Goal: Ask a question

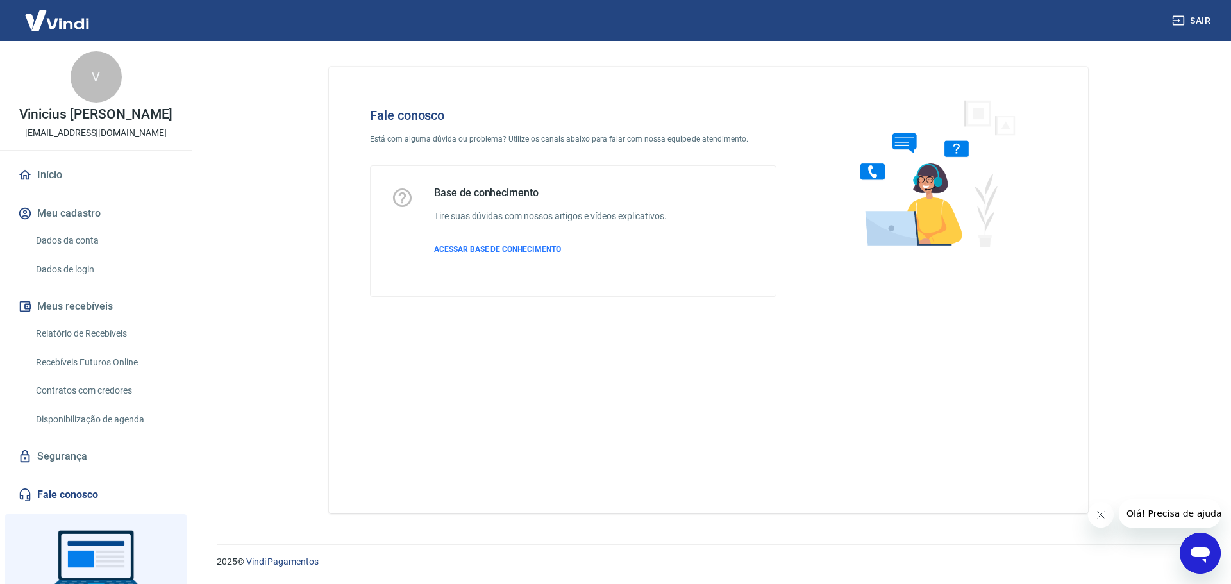
click at [838, 391] on div "Fale conosco Está com alguma dúvida ou problema? Utilize os canais abaixo para …" at bounding box center [708, 290] width 759 height 447
click at [1216, 553] on div "Abrir janela de mensagens" at bounding box center [1200, 553] width 38 height 38
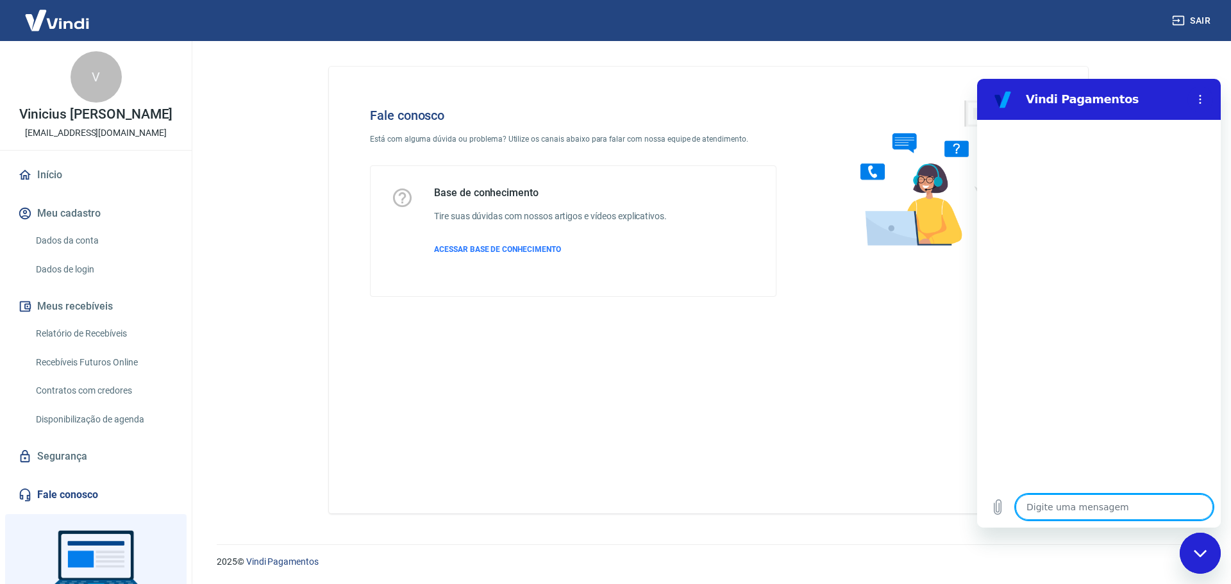
type textarea "e"
type textarea "x"
type textarea "es"
type textarea "x"
type textarea "est"
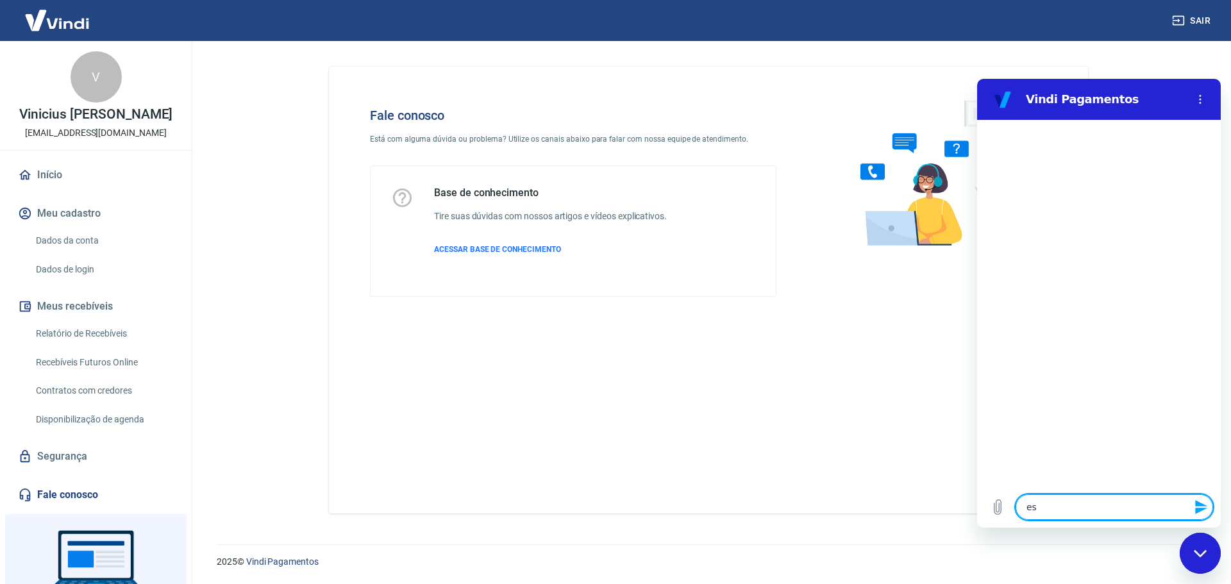
type textarea "x"
type textarea "esto"
type textarea "x"
type textarea "estou"
type textarea "x"
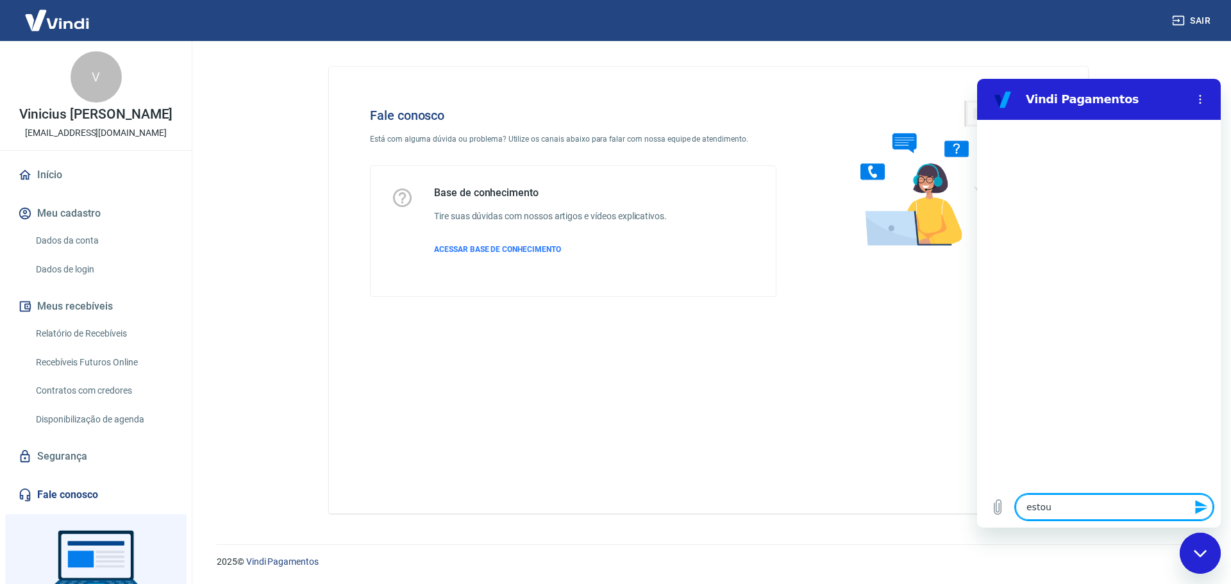
type textarea "estou"
type textarea "x"
type textarea "estou co"
type textarea "x"
type textarea "estou com"
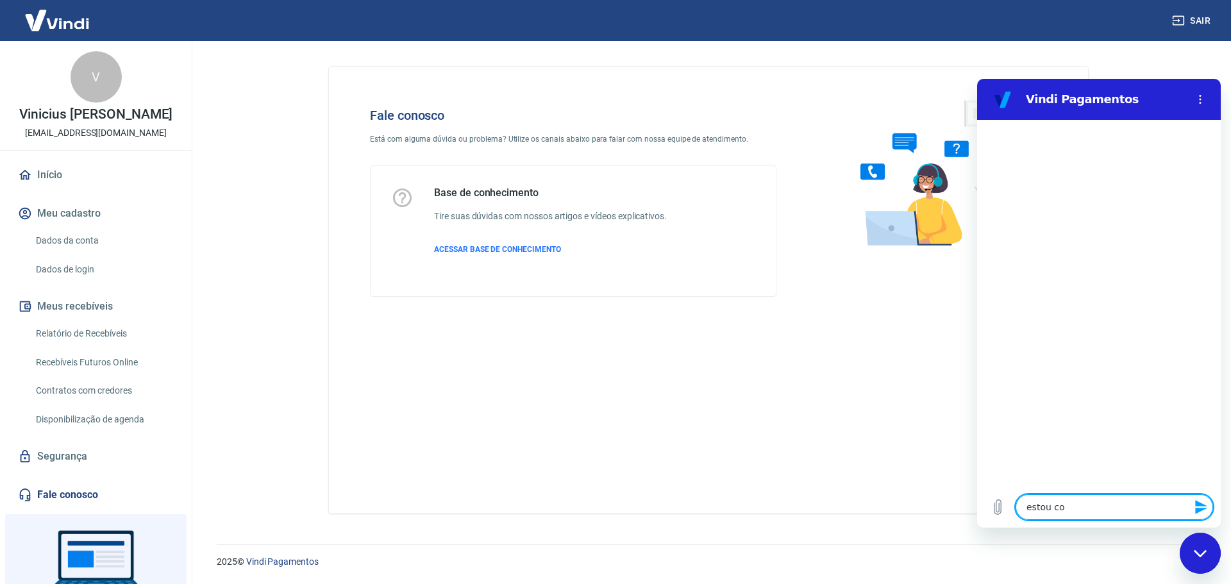
type textarea "x"
type textarea "estou com"
type textarea "x"
type textarea "estou com p"
type textarea "x"
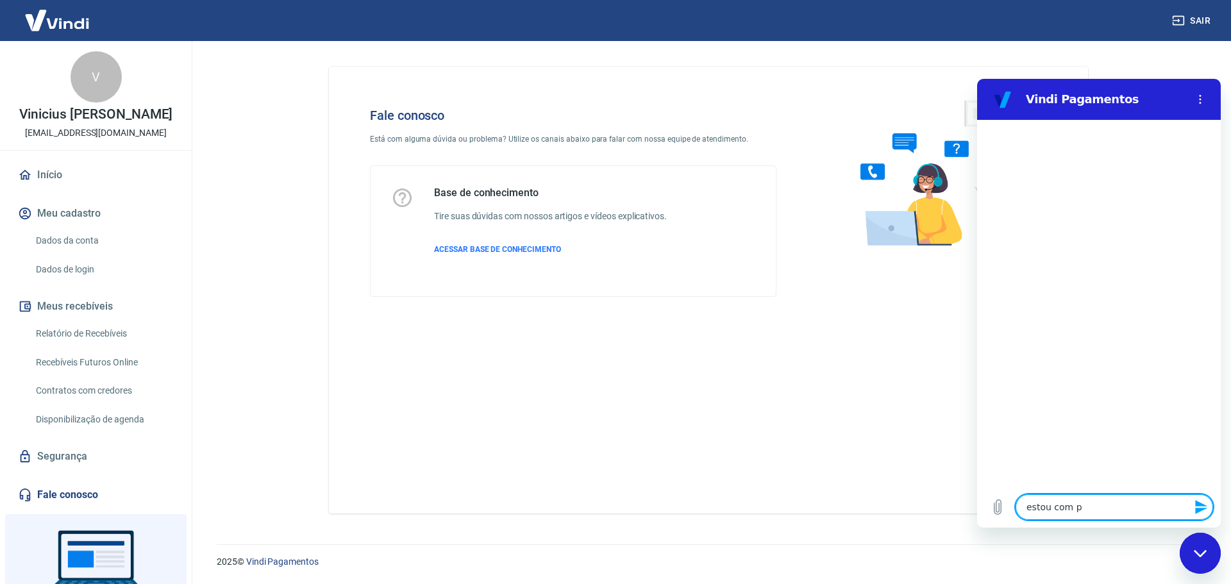
type textarea "estou com pr"
type textarea "x"
type textarea "estou com pro"
type textarea "x"
type textarea "estou com prob"
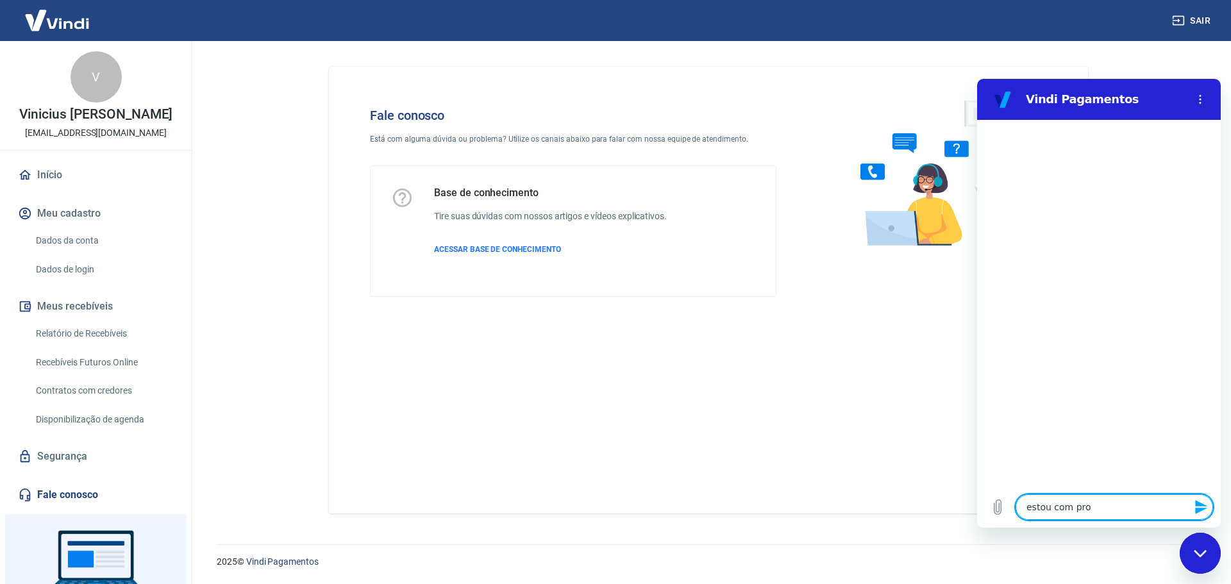
type textarea "x"
type textarea "estou com probl"
type textarea "x"
type textarea "estou com proble"
type textarea "x"
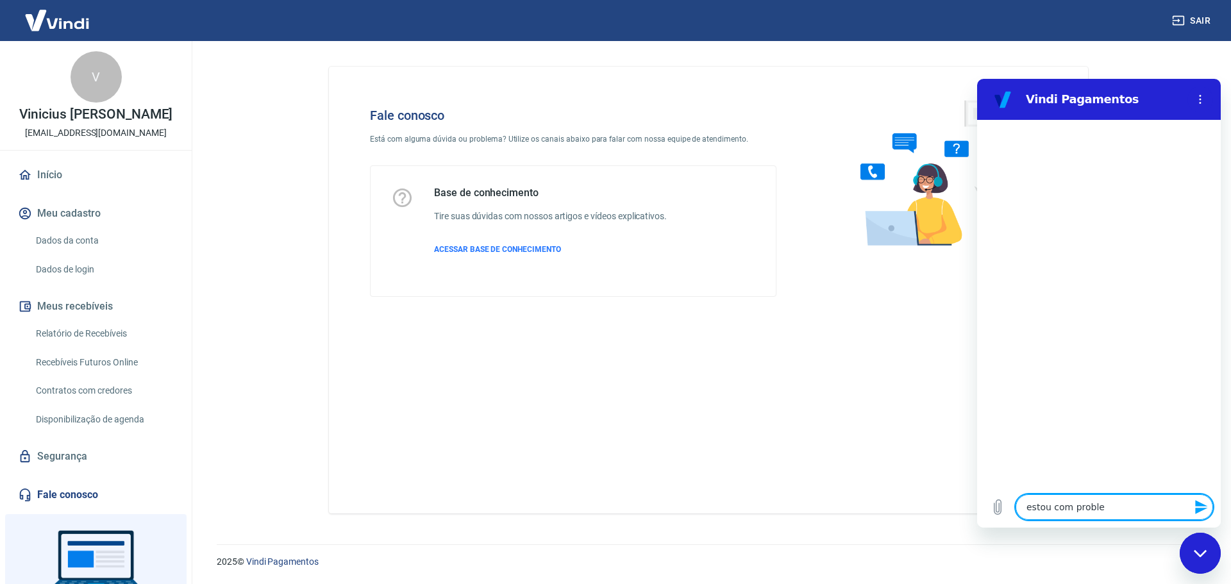
type textarea "estou com problem"
type textarea "x"
type textarea "estou com problema"
type textarea "x"
type textarea "estou com problemas"
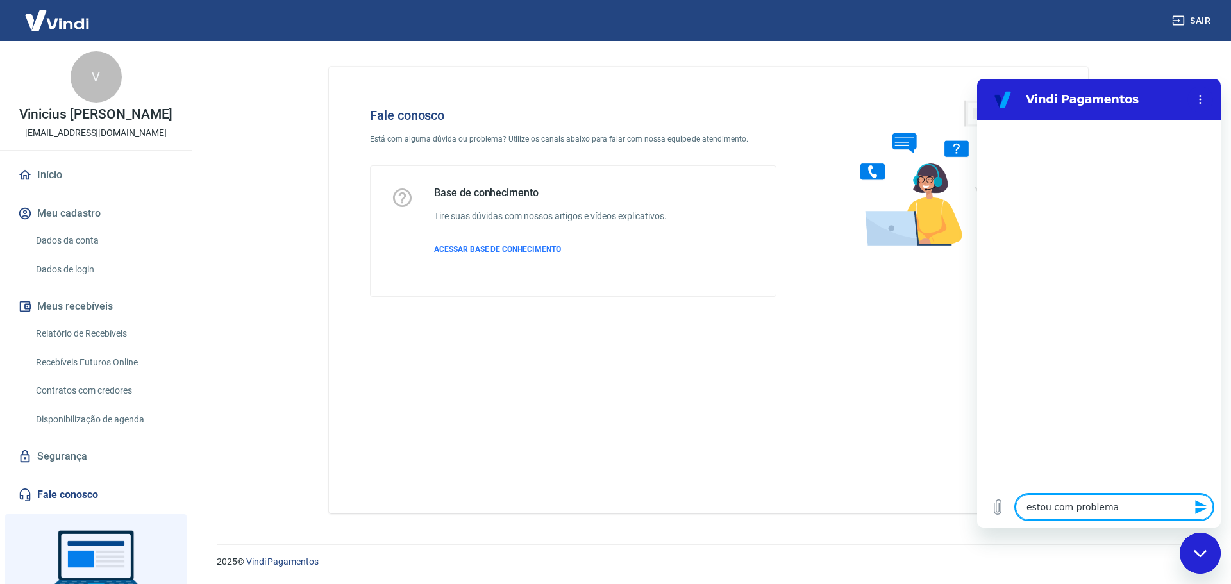
type textarea "x"
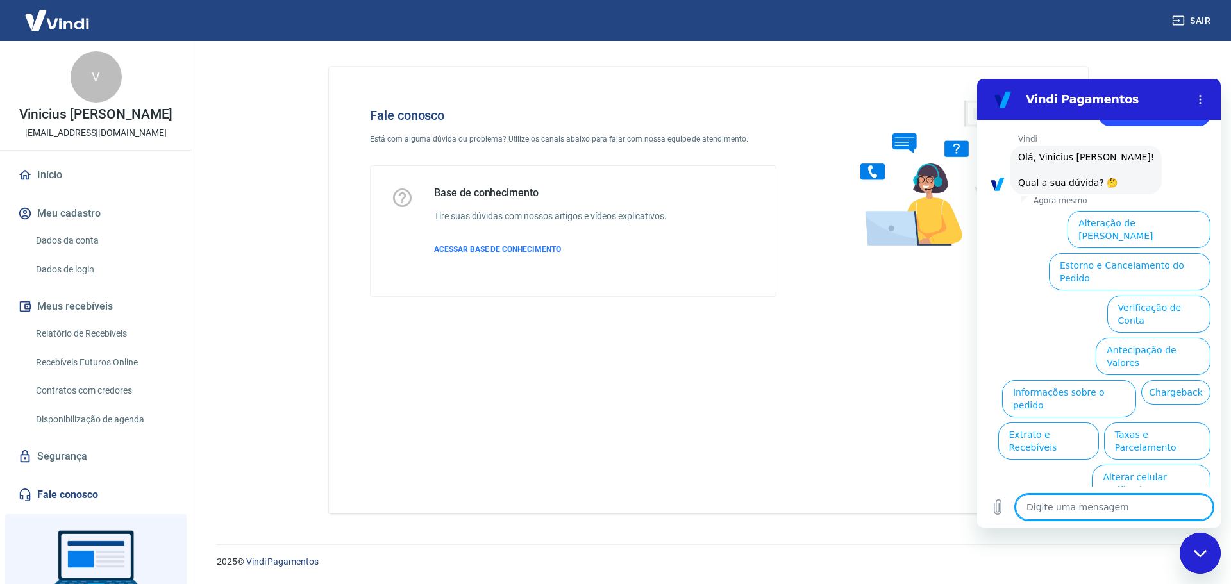
scroll to position [43, 0]
click at [1099, 422] on button "Extrato e Recebíveis" at bounding box center [1048, 440] width 101 height 37
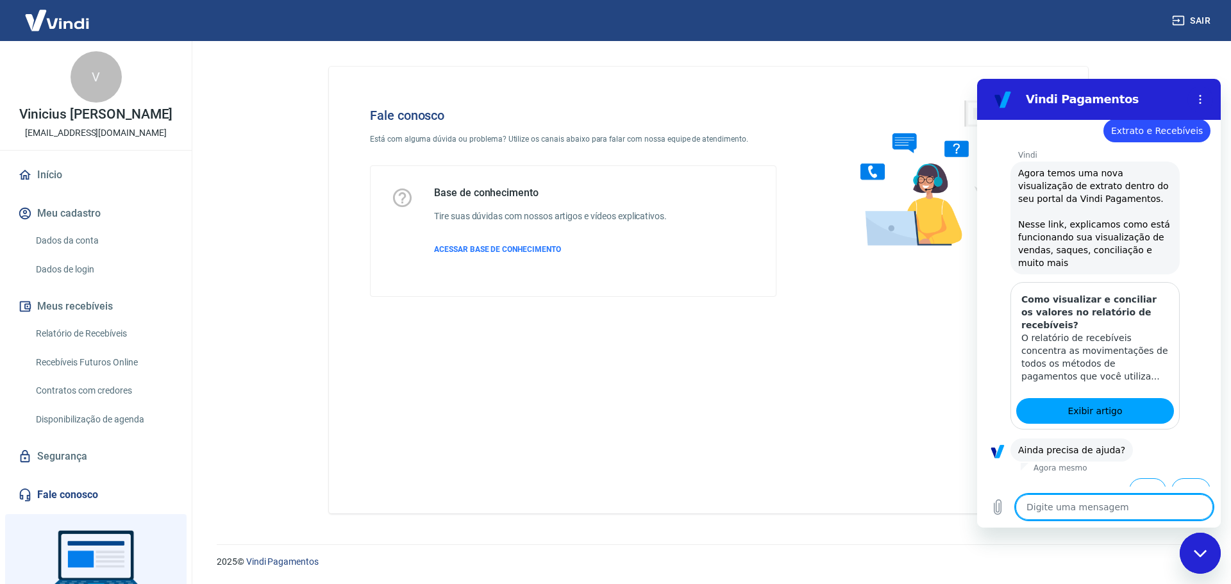
scroll to position [157, 0]
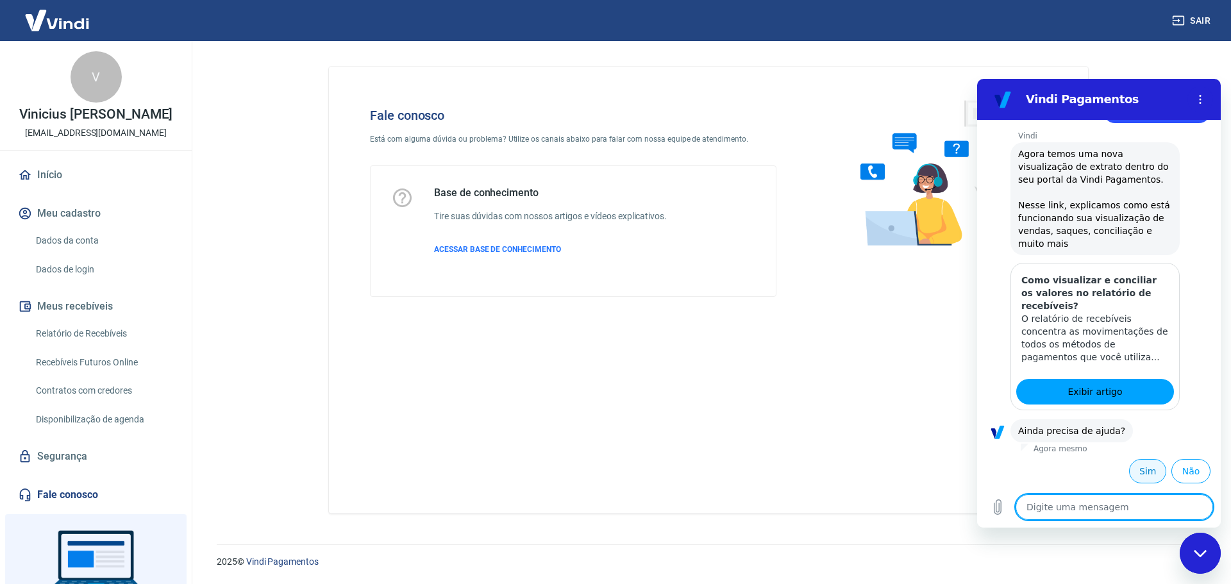
click at [1136, 476] on button "Sim" at bounding box center [1147, 471] width 37 height 24
type textarea "x"
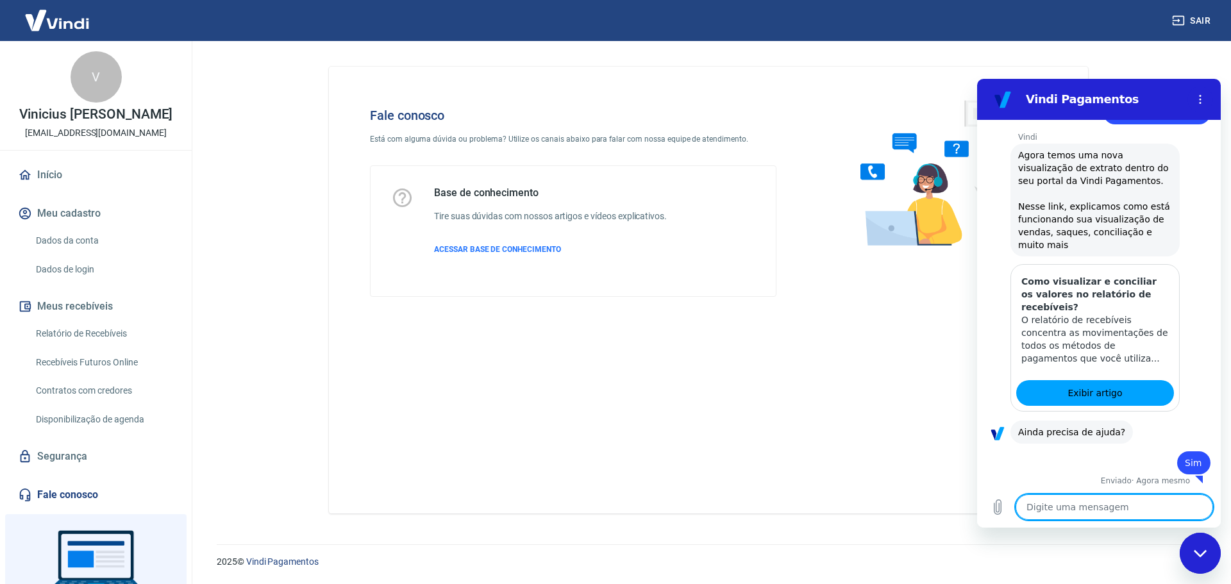
click at [1135, 504] on textarea at bounding box center [1113, 507] width 197 height 26
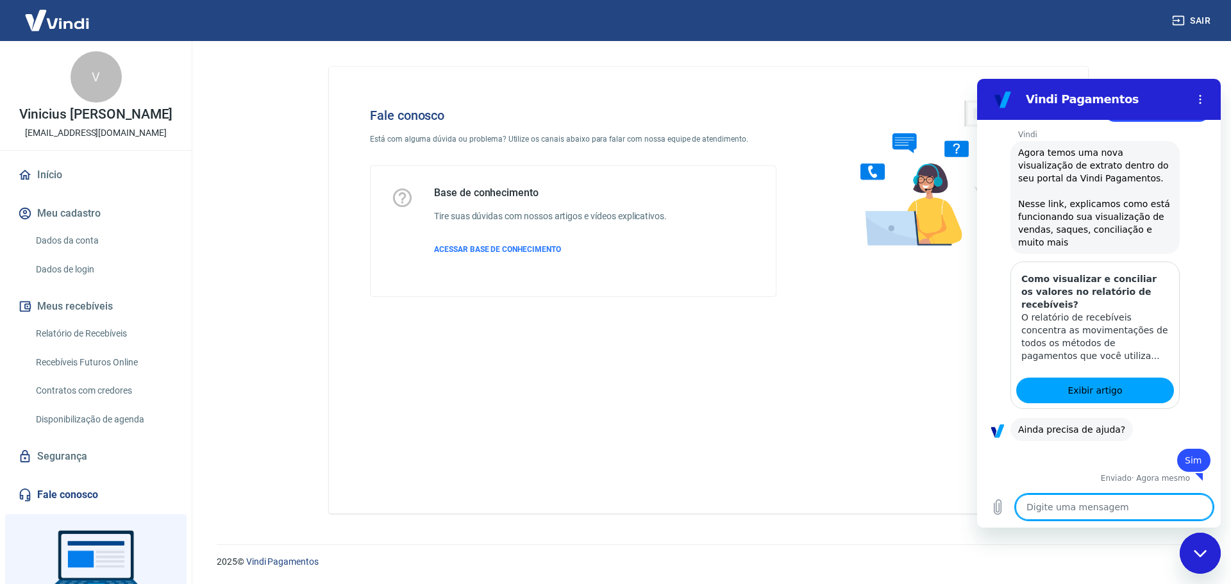
type textarea "f"
type textarea "x"
type textarea "fa"
type textarea "x"
type textarea "fal"
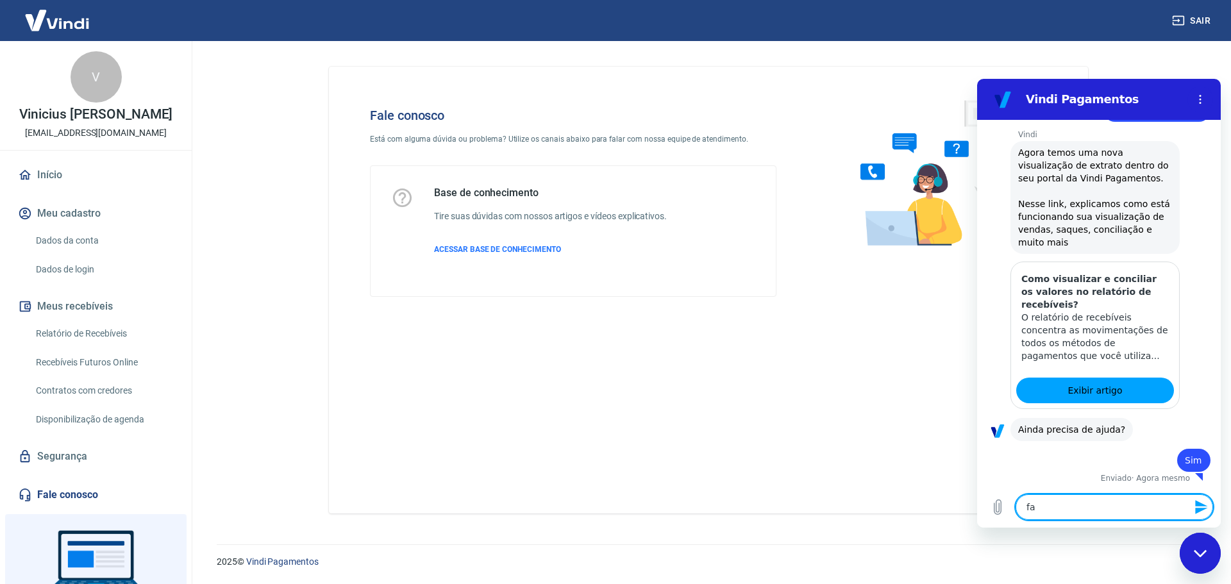
type textarea "x"
type textarea "fala"
type textarea "x"
type textarea "falar"
type textarea "x"
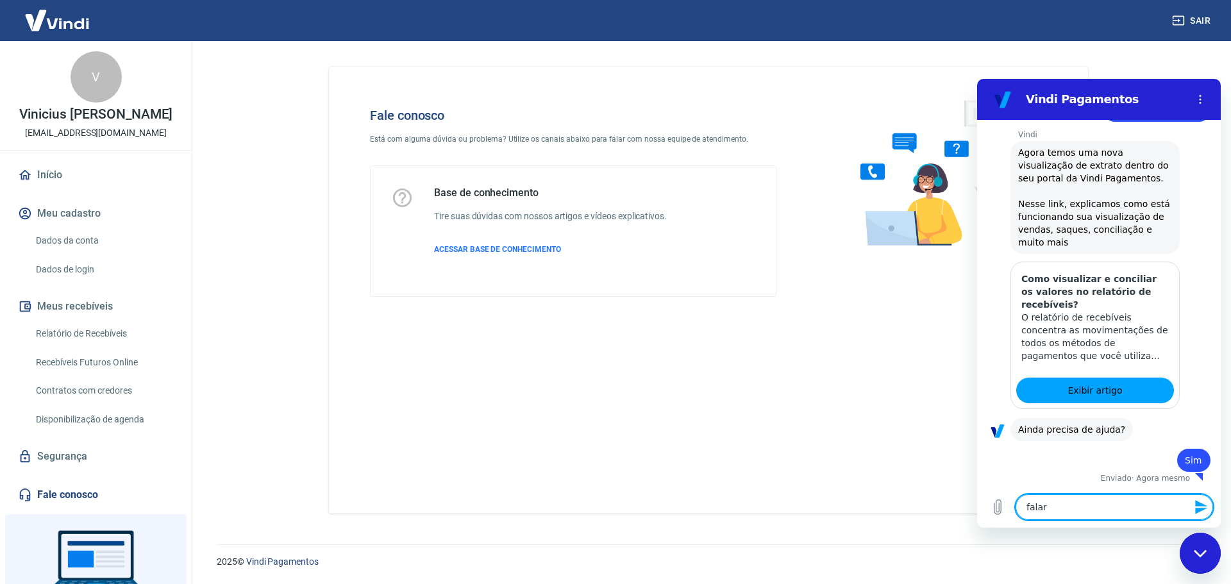
type textarea "falar"
type textarea "x"
type textarea "falar c"
type textarea "x"
type textarea "falar co"
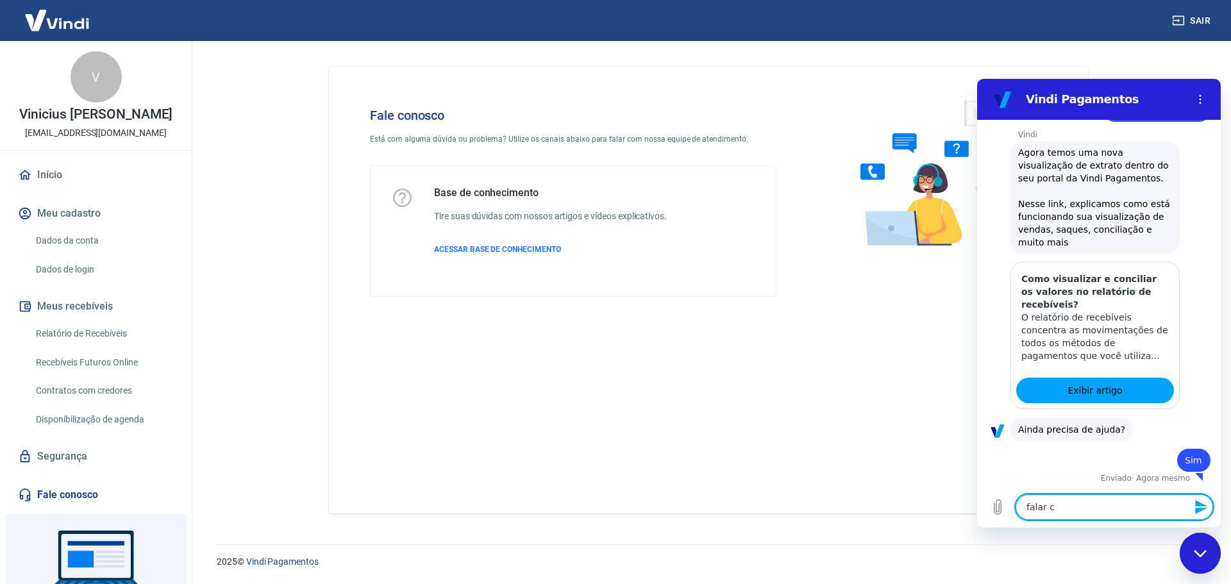
type textarea "x"
type textarea "falar com"
type textarea "x"
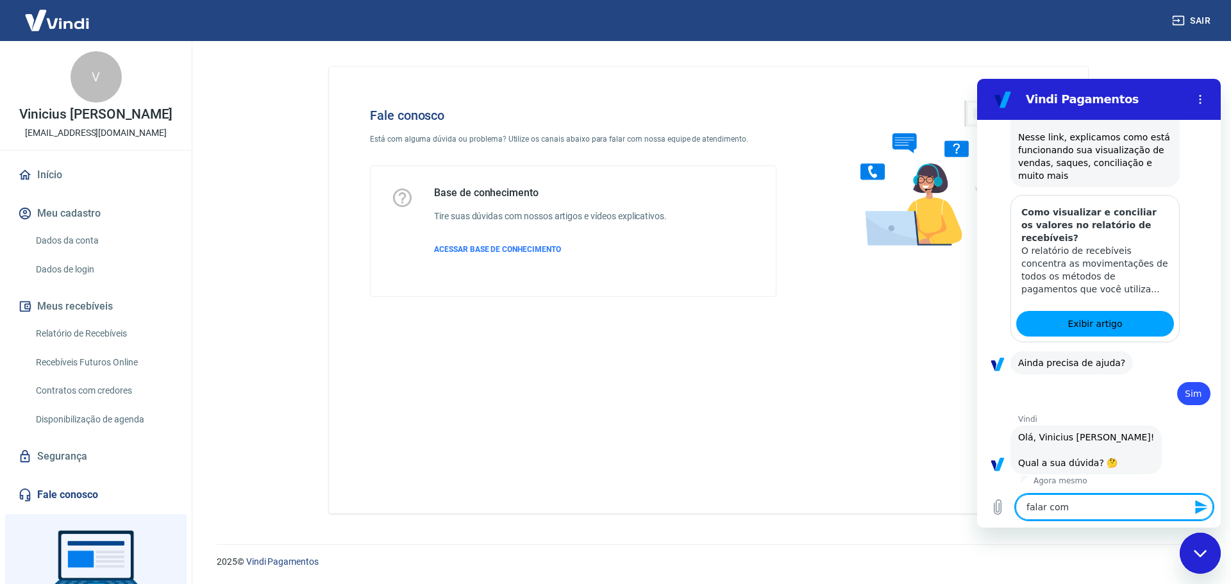
type textarea "falar com"
type textarea "x"
type textarea "falar com a"
type textarea "x"
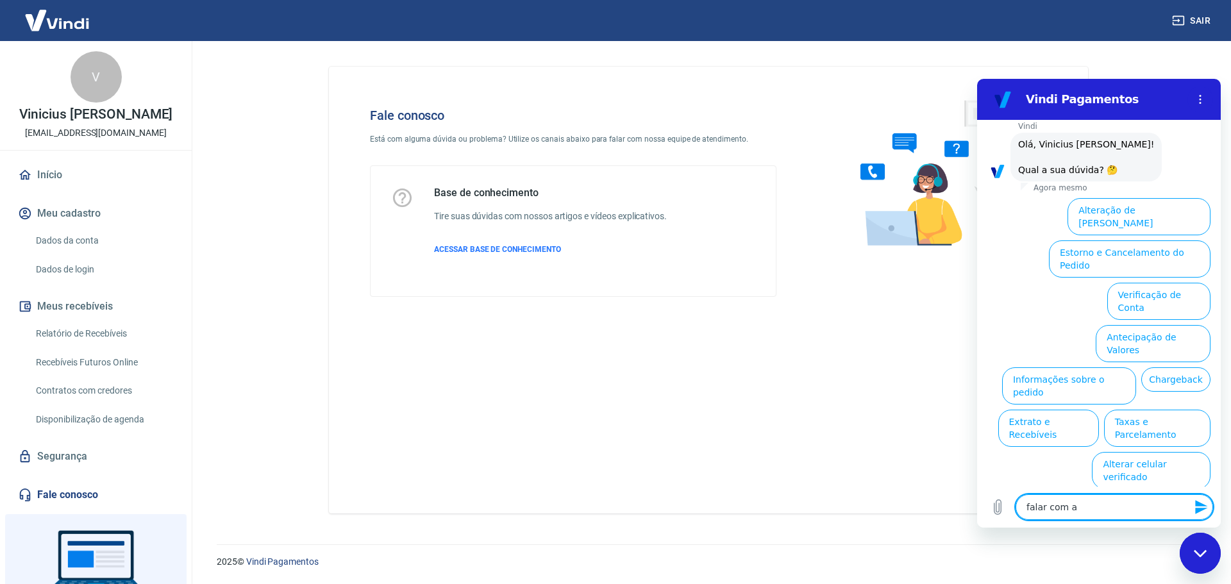
scroll to position [504, 0]
type textarea "falar com aa"
type textarea "x"
type textarea "falar com aat"
type textarea "x"
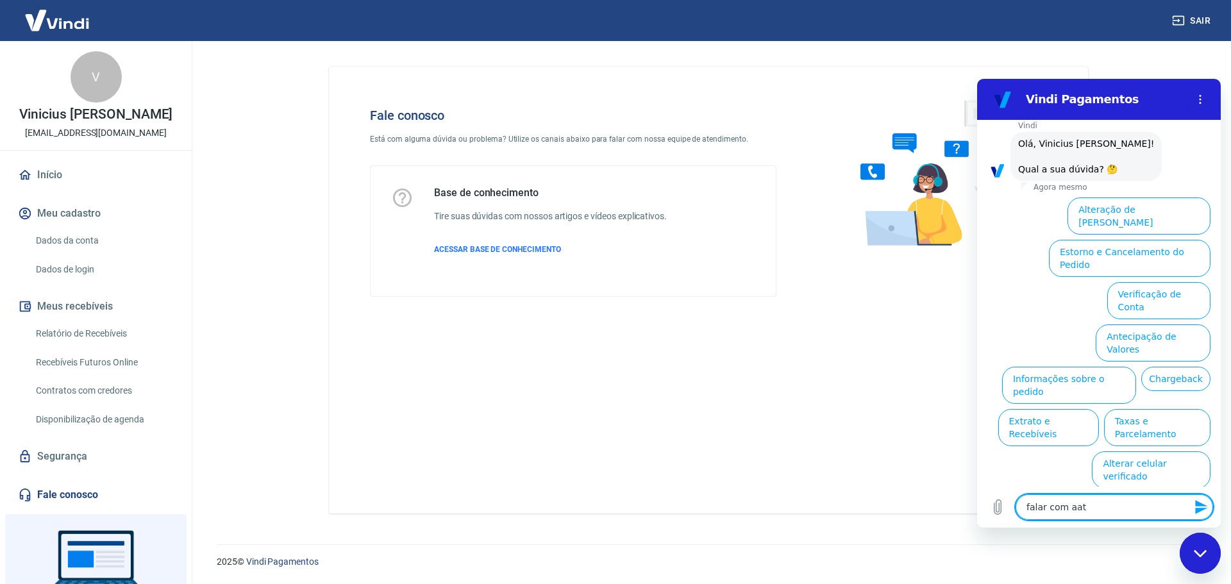
type textarea "falar com aate"
type textarea "x"
type textarea "falar com aaten"
type textarea "x"
type textarea "falar com aatend"
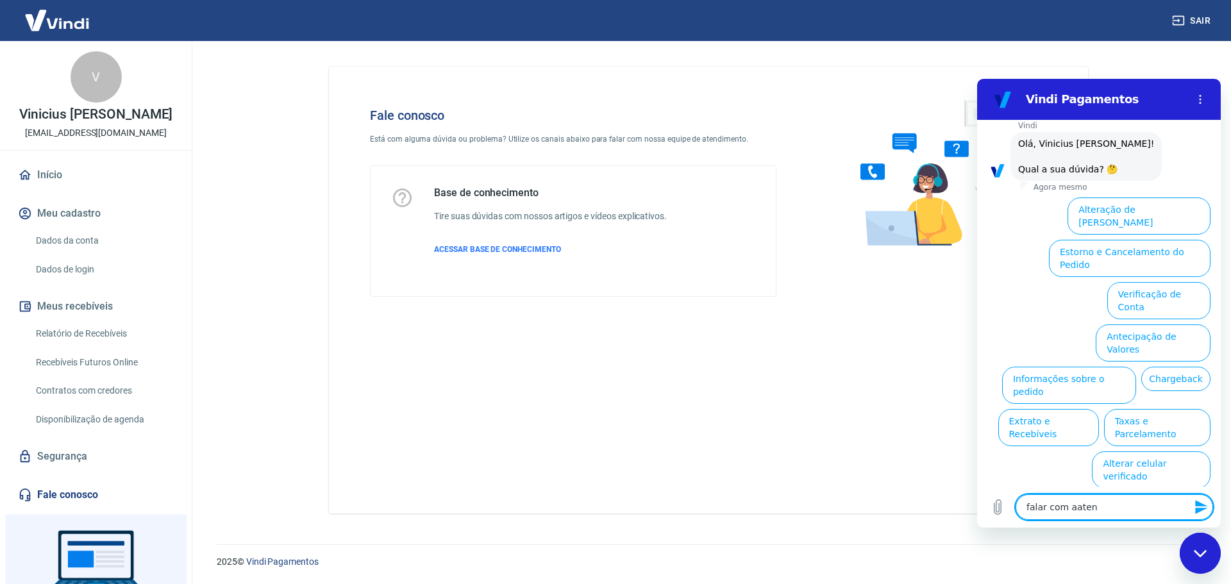
type textarea "x"
type textarea "falar com aatendi"
type textarea "x"
type textarea "falar com aatend"
type textarea "x"
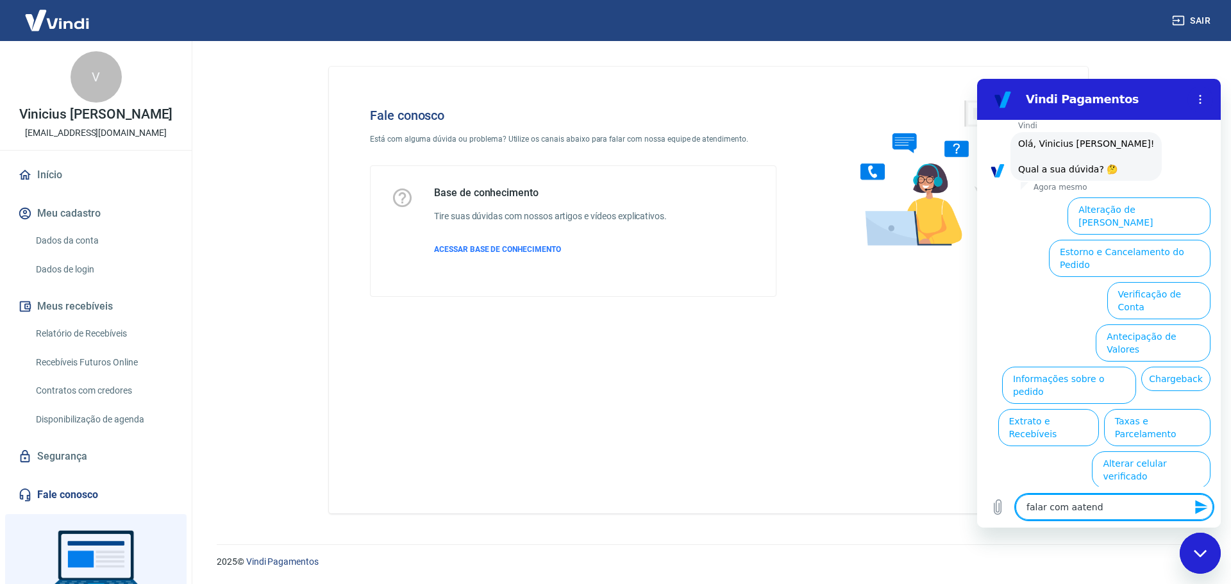
type textarea "falar com aaten"
type textarea "x"
type textarea "falar com aate"
type textarea "x"
type textarea "falar com aat"
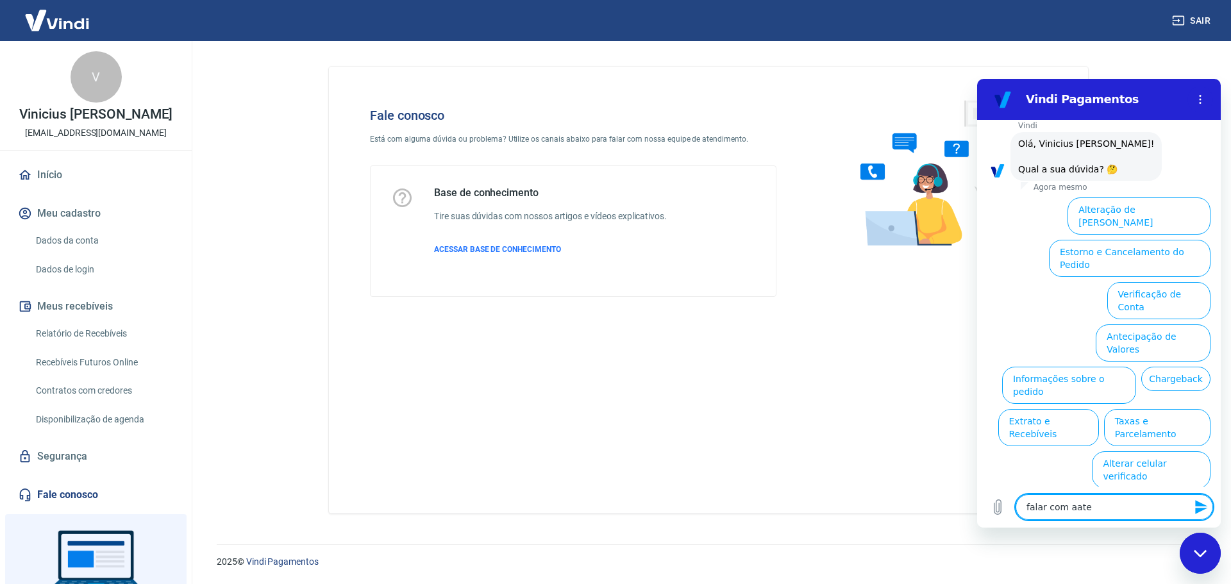
type textarea "x"
type textarea "falar com aa"
type textarea "x"
type textarea "falar com a"
type textarea "x"
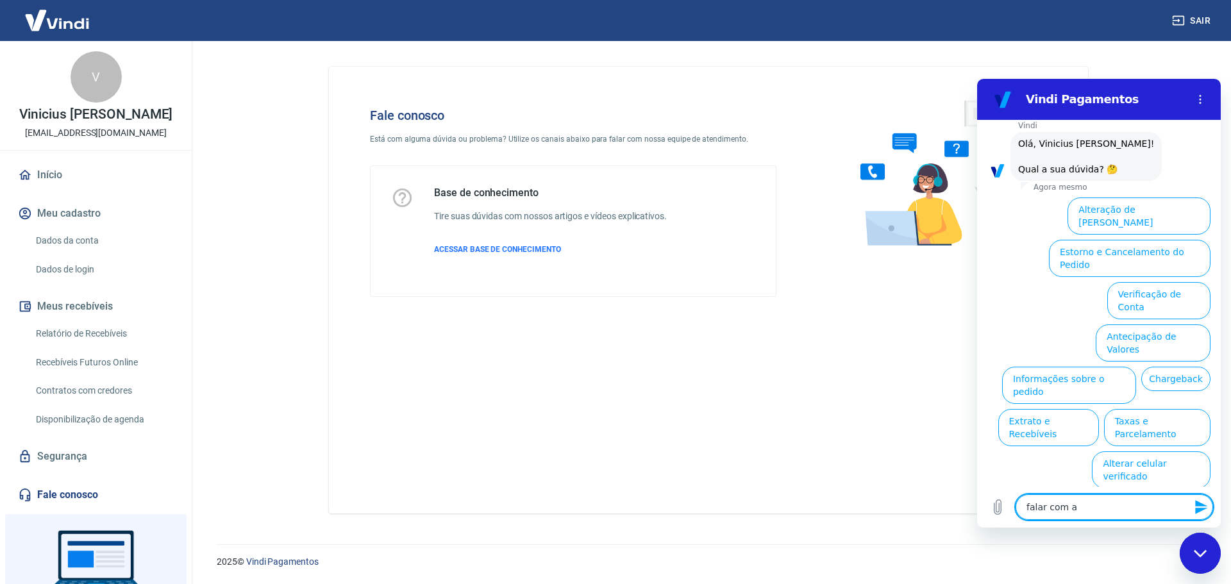
type textarea "falar com at"
type textarea "x"
type textarea "falar com ate"
type textarea "x"
type textarea "falar com aten"
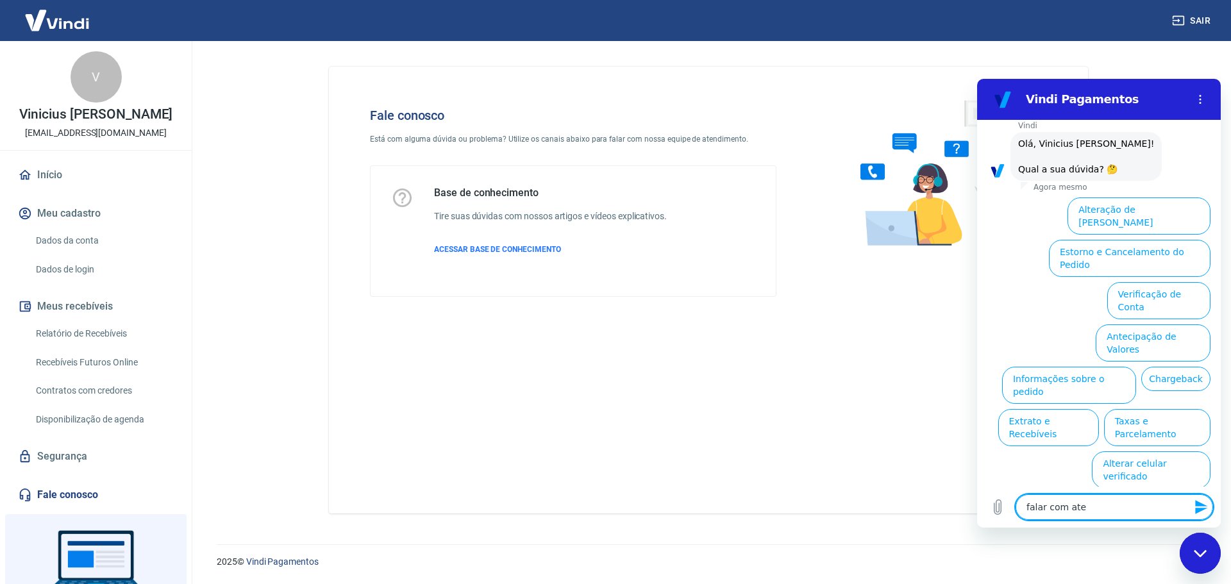
type textarea "x"
type textarea "falar com atend"
type textarea "x"
type textarea "falar com atendi"
type textarea "x"
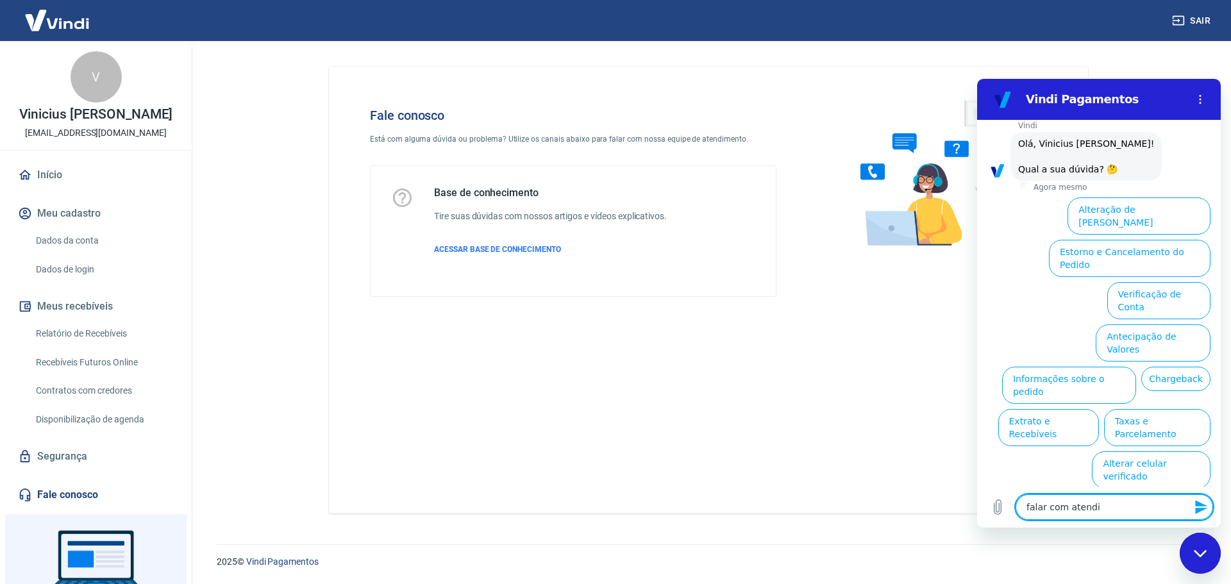
type textarea "falar com atendim"
type textarea "x"
type textarea "falar com atendime"
type textarea "x"
type textarea "falar com atendimen"
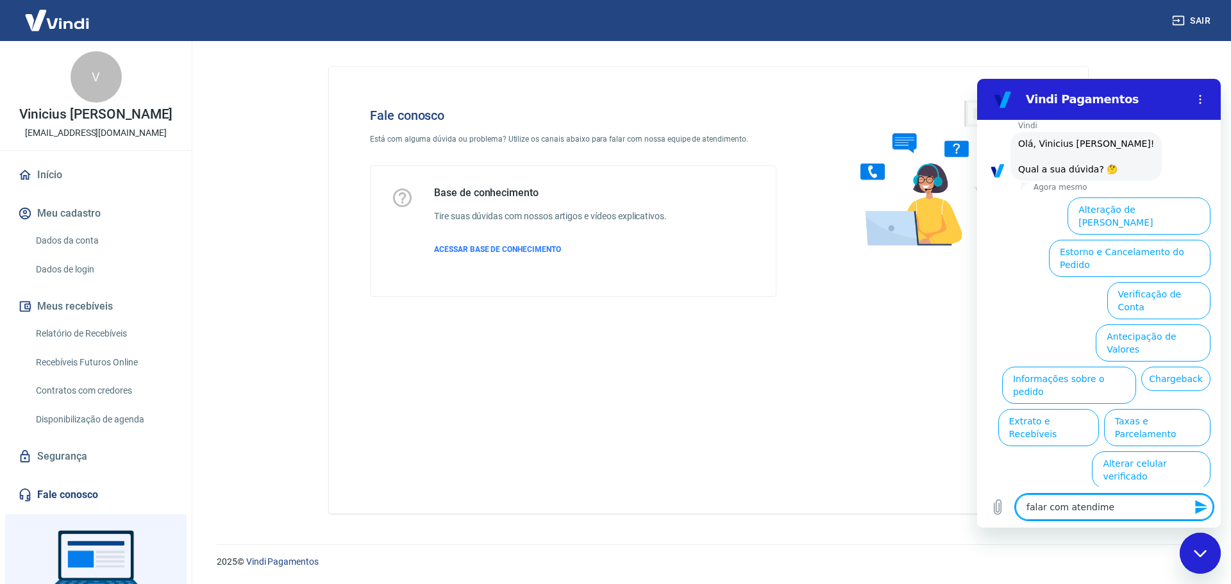
type textarea "x"
type textarea "falar com atendiment"
type textarea "x"
type textarea "falar com atendimento"
type textarea "x"
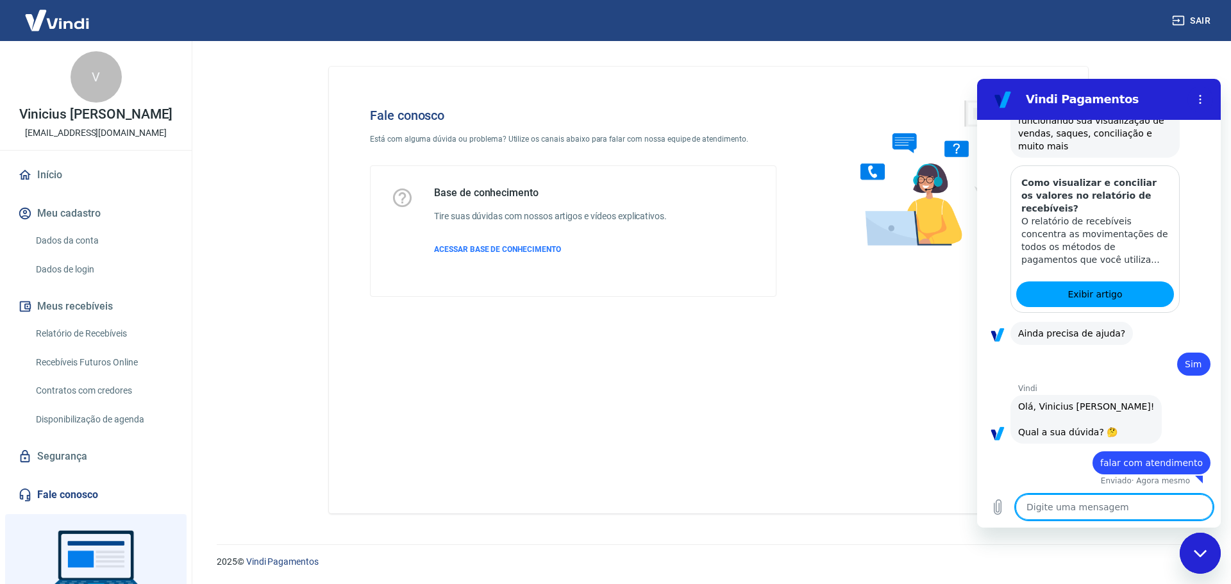
scroll to position [270, 0]
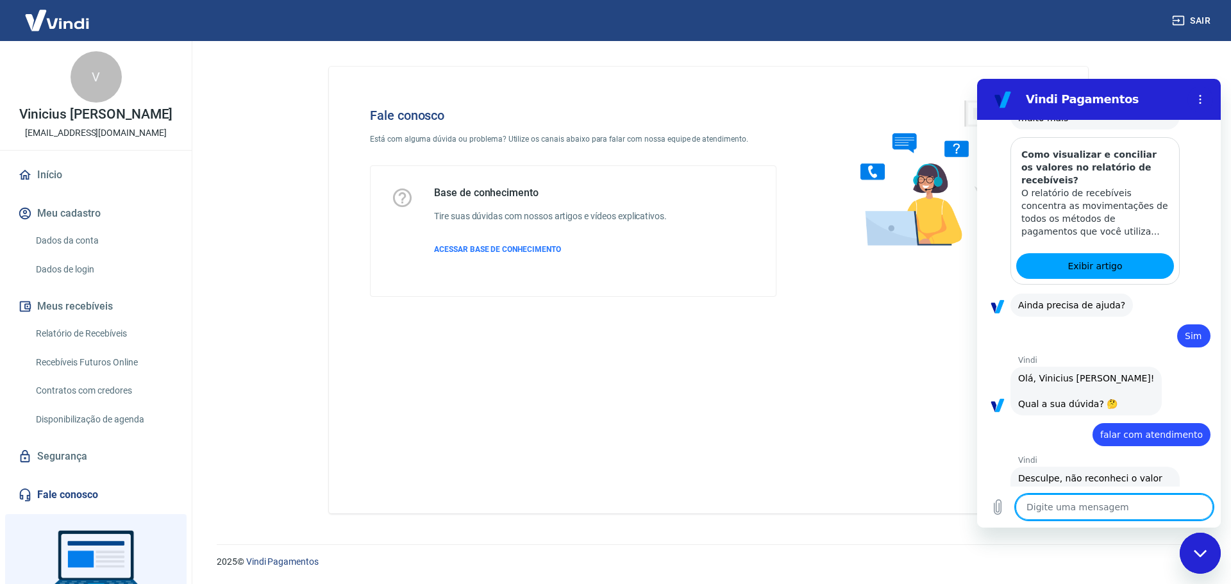
type textarea "x"
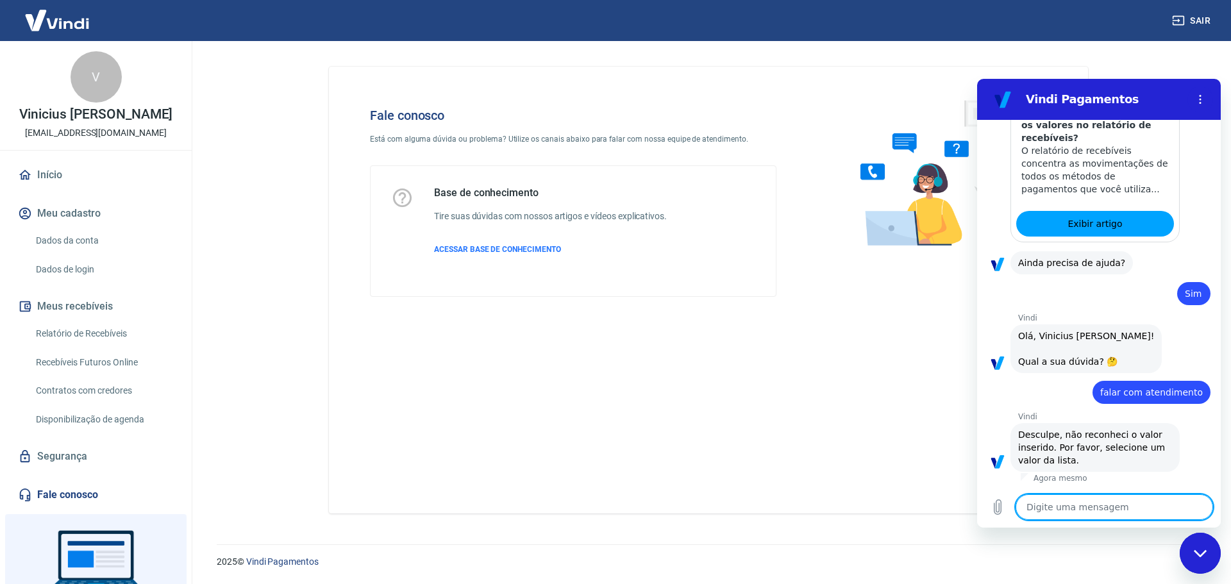
scroll to position [338, 0]
type textarea "f"
type textarea "x"
type textarea "fa"
type textarea "x"
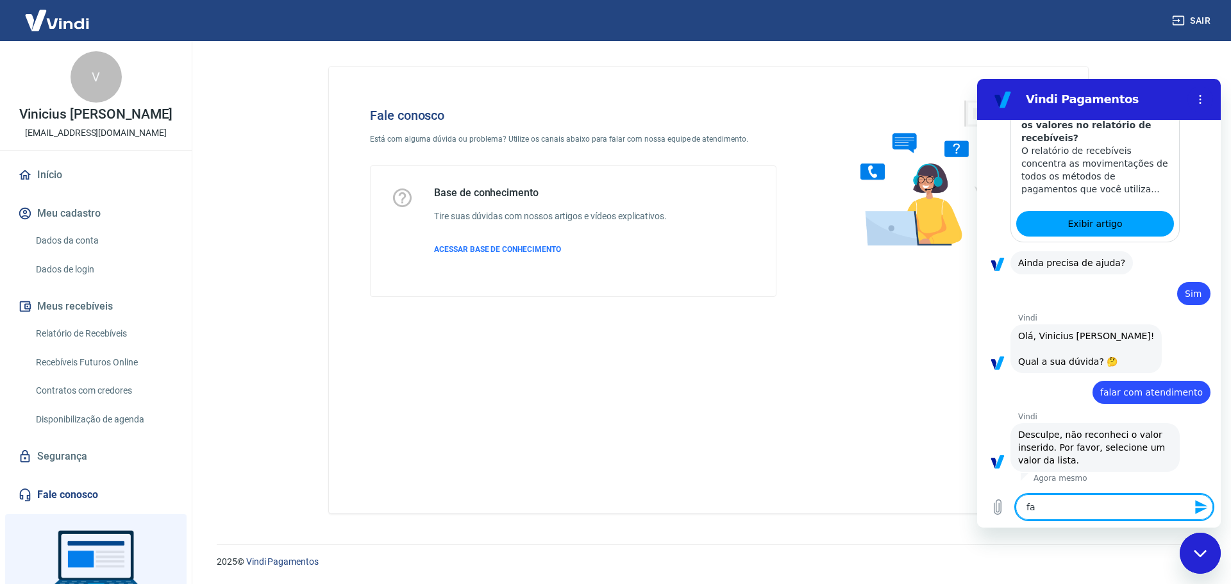
type textarea "fal"
type textarea "x"
type textarea "fala"
type textarea "x"
type textarea "falar"
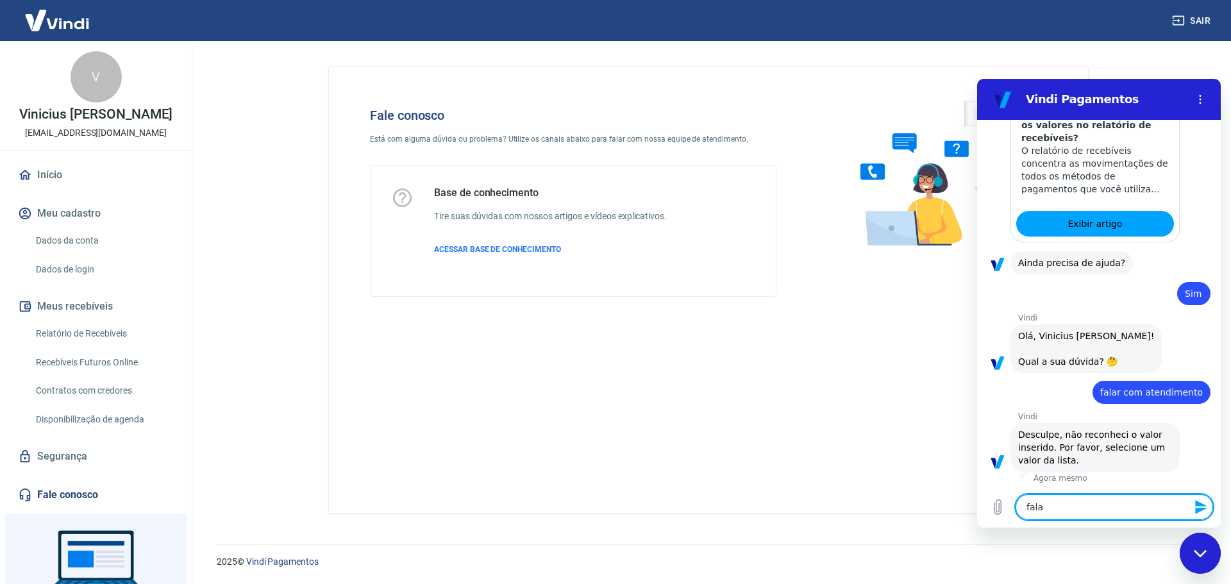
type textarea "x"
type textarea "falar"
type textarea "x"
type textarea "falar o"
type textarea "x"
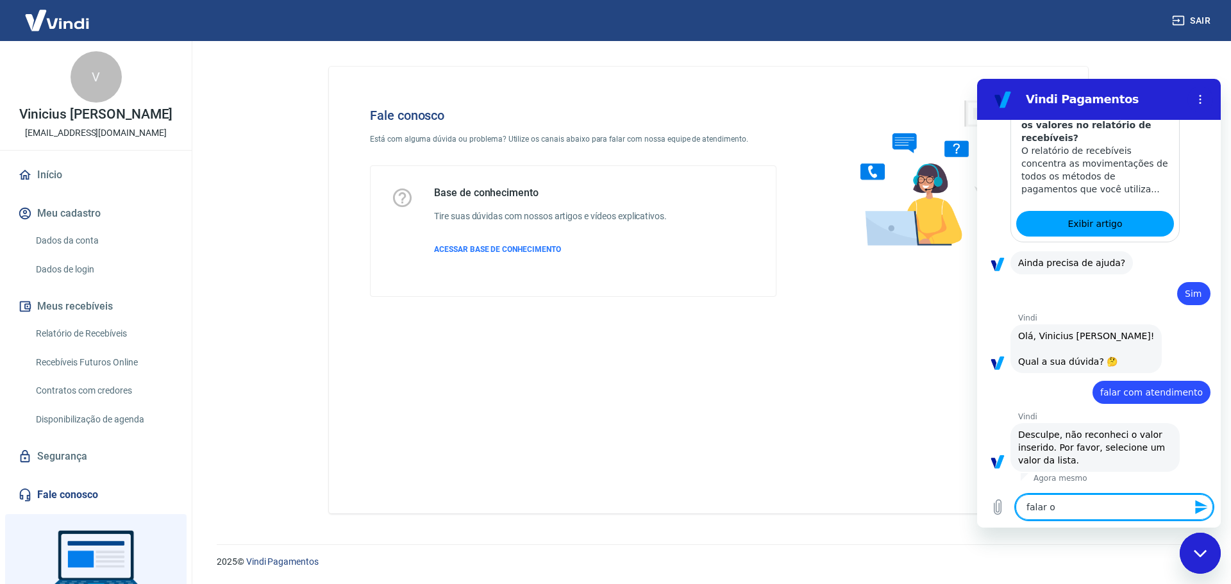
type textarea "falar oc"
type textarea "x"
type textarea "falar oc"
type textarea "x"
type textarea "falar oc"
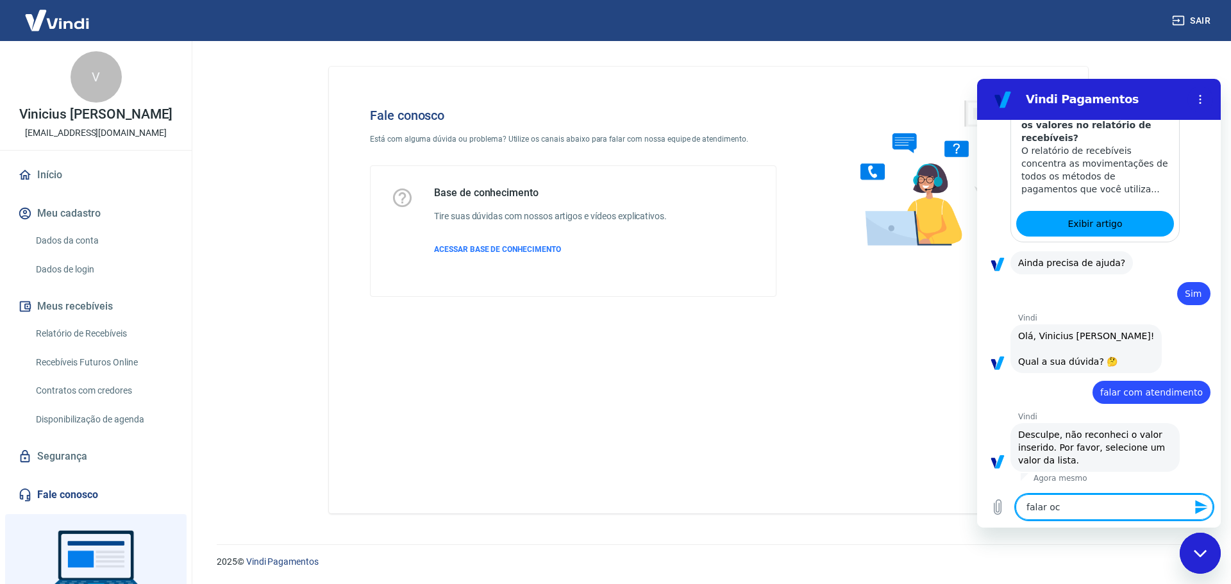
type textarea "x"
type textarea "falar o"
type textarea "x"
type textarea "falar"
type textarea "x"
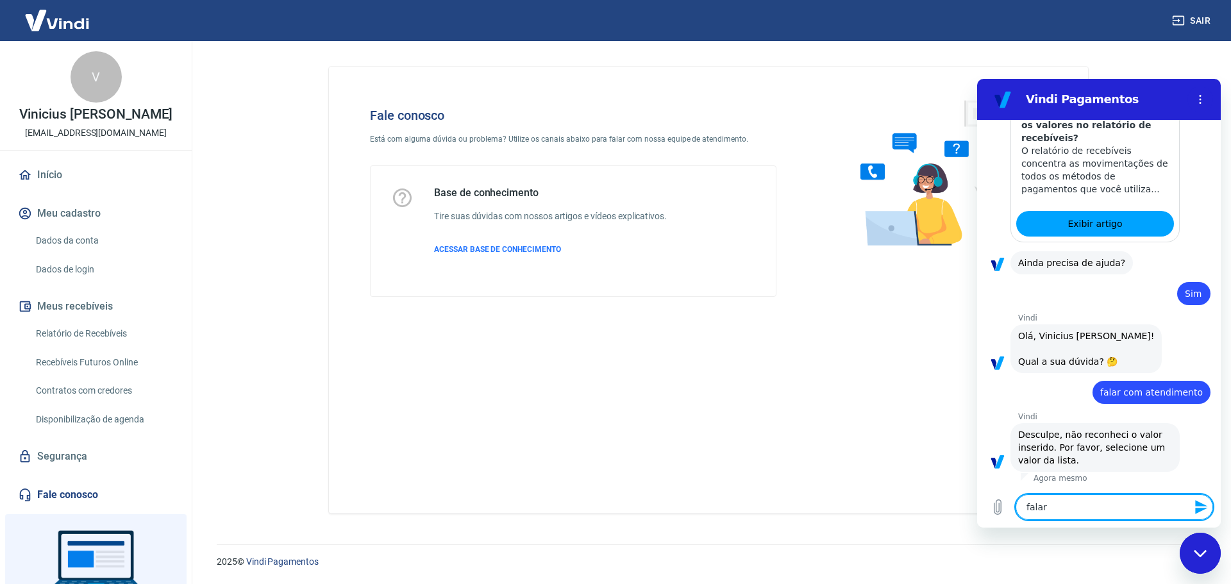
type textarea "falar c"
type textarea "x"
type textarea "falar co"
type textarea "x"
type textarea "falar com"
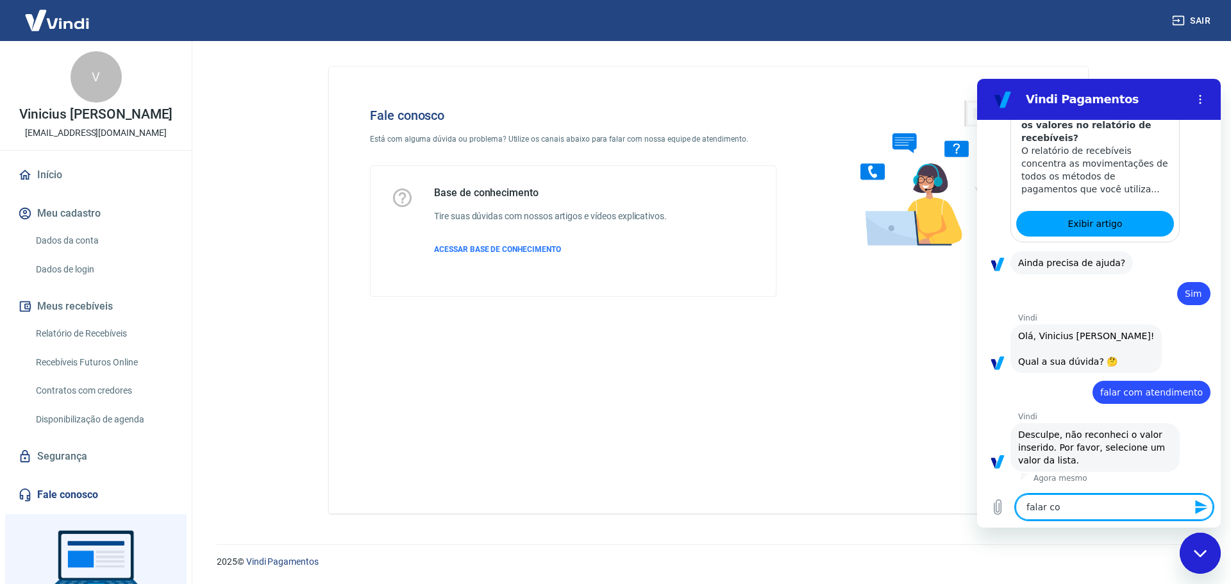
type textarea "x"
type textarea "falar com"
type textarea "x"
type textarea "falar com a"
type textarea "x"
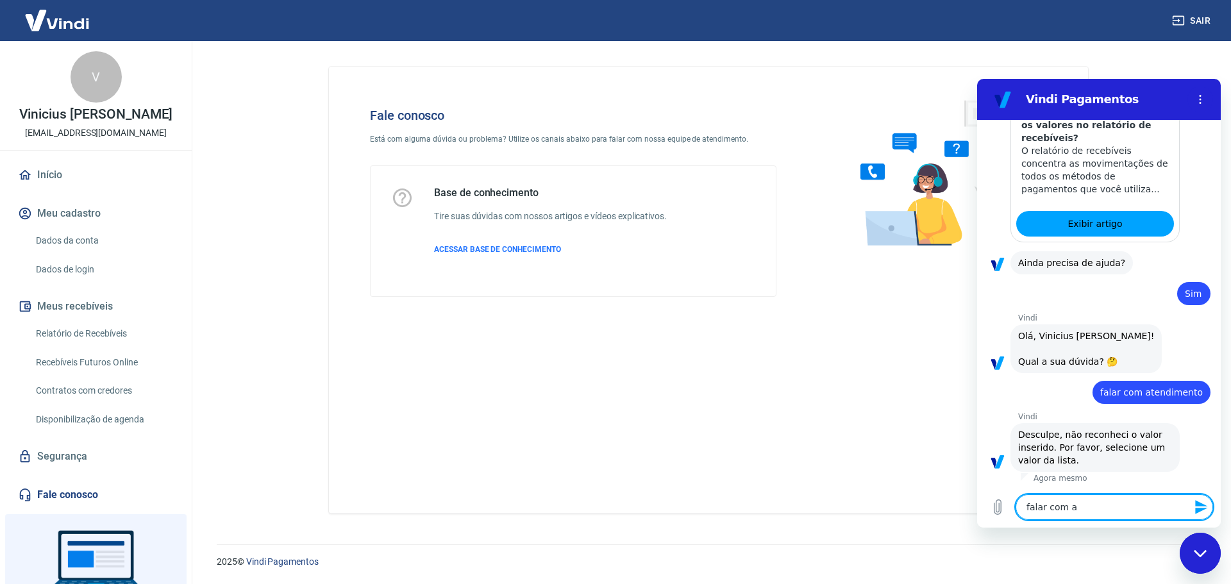
type textarea "falar com at"
type textarea "x"
type textarea "falar com ate"
type textarea "x"
type textarea "falar com aten"
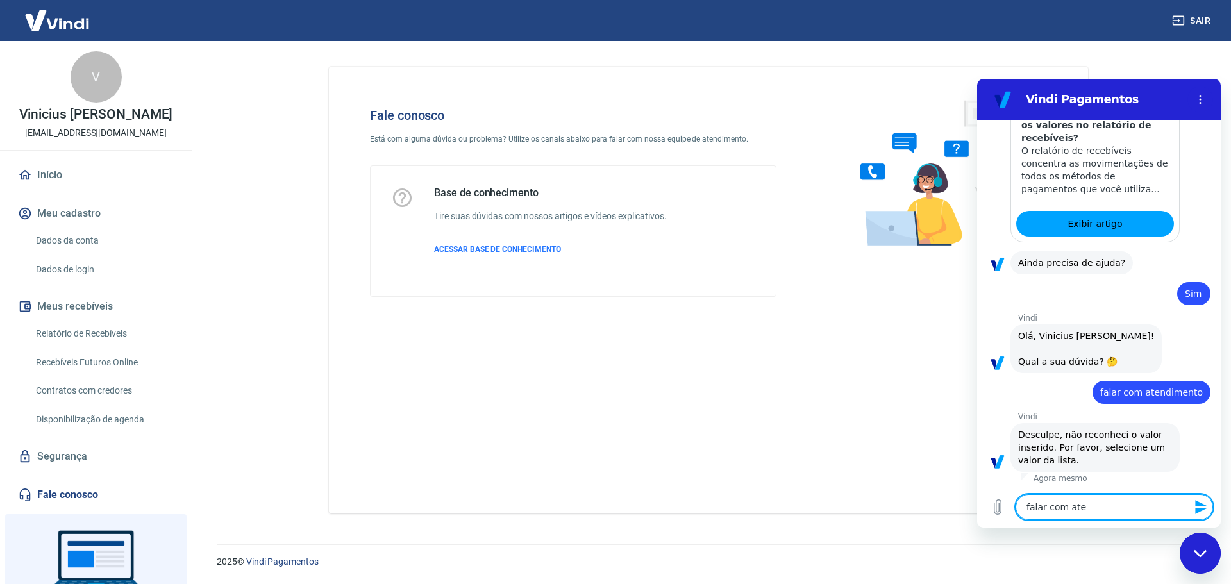
type textarea "x"
type textarea "falar com atend"
type textarea "x"
type textarea "falar com atendi"
type textarea "x"
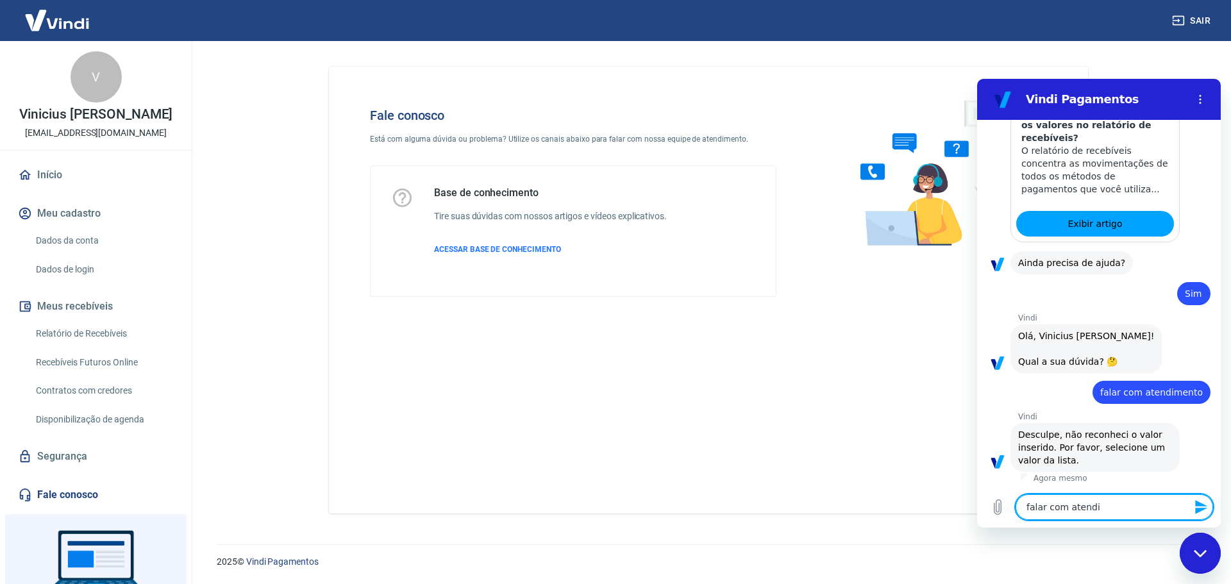
type textarea "falar com atendim"
type textarea "x"
type textarea "falar com atendime"
type textarea "x"
type textarea "falar com atendimen"
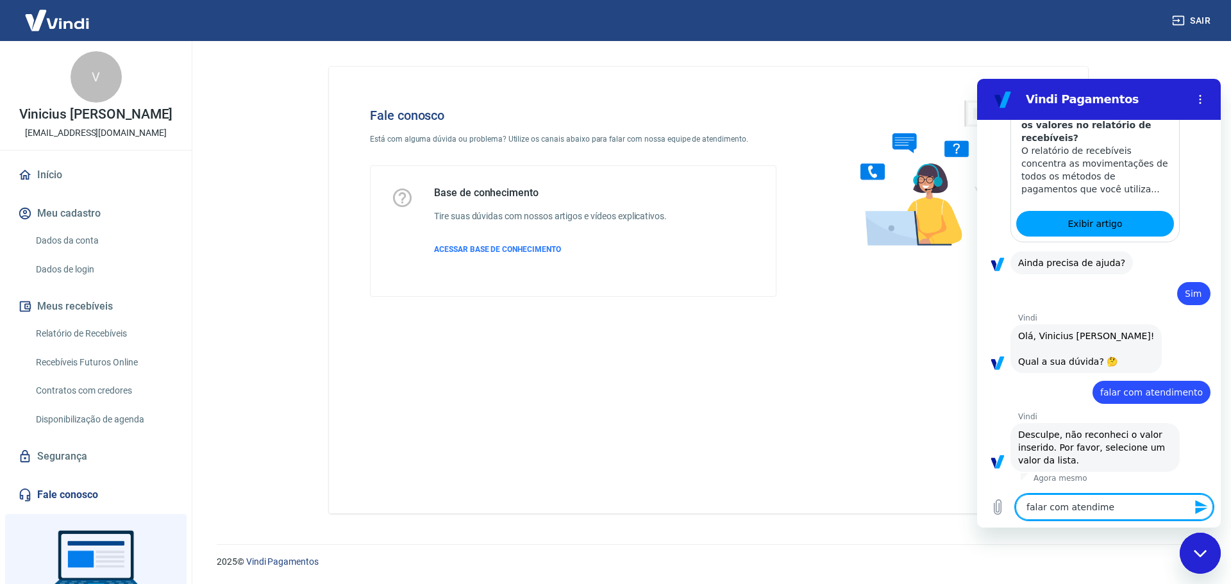
type textarea "x"
type textarea "falar com atendiment"
type textarea "x"
type textarea "falar com atendimento"
type textarea "x"
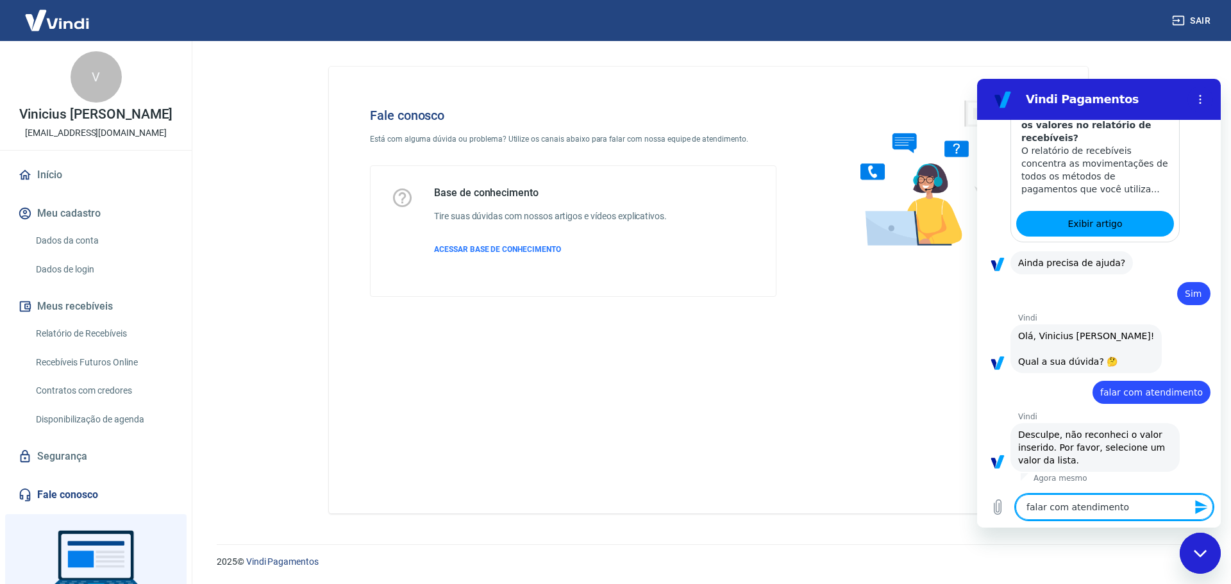
type textarea "falar com atendimento"
type textarea "x"
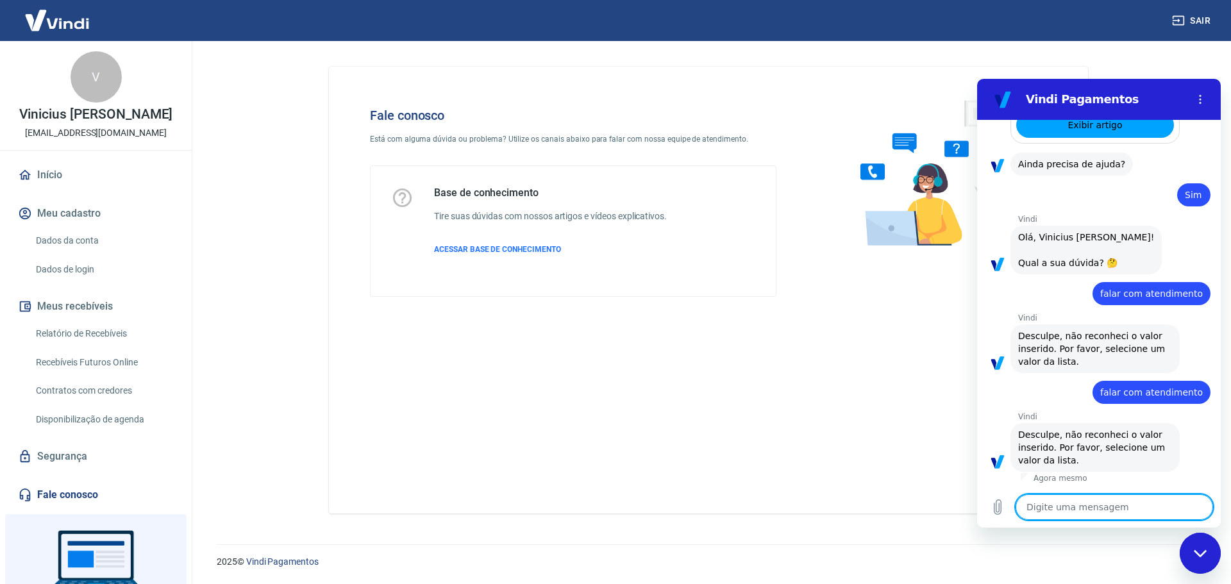
scroll to position [437, 0]
click at [1109, 504] on textarea at bounding box center [1113, 507] width 197 height 26
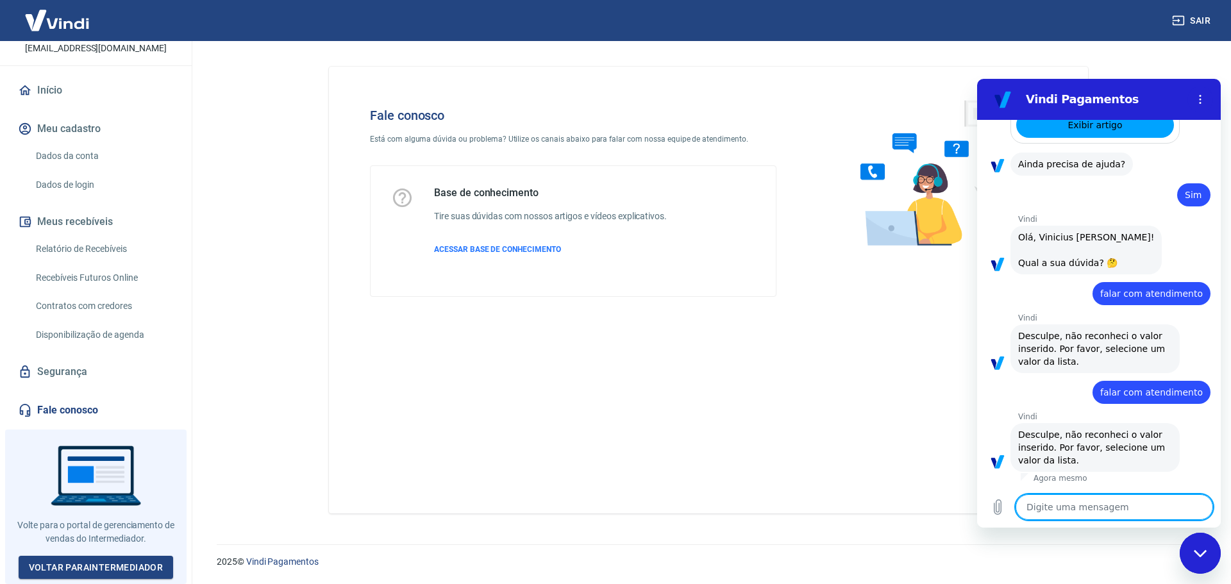
scroll to position [94, 0]
click at [696, 430] on div "Fale conosco Está com alguma dúvida ou problema? Utilize os canais abaixo para …" at bounding box center [708, 290] width 759 height 447
click at [413, 134] on p "Está com alguma dúvida ou problema? Utilize os canais abaixo para falar com nos…" at bounding box center [573, 139] width 406 height 12
click at [557, 252] on span "ACESSAR BASE DE CONHECIMENTO" at bounding box center [497, 249] width 127 height 9
type textarea "x"
